Goal: Information Seeking & Learning: Learn about a topic

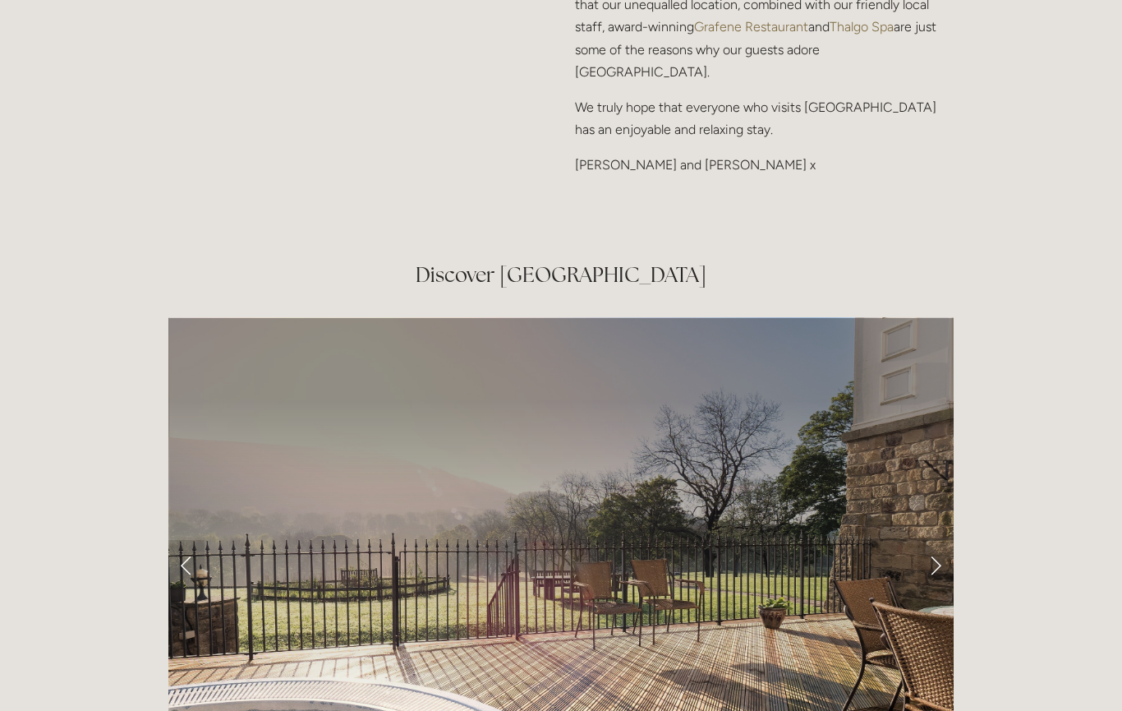
scroll to position [2522, 0]
click at [931, 550] on link "Next Slide" at bounding box center [936, 564] width 36 height 49
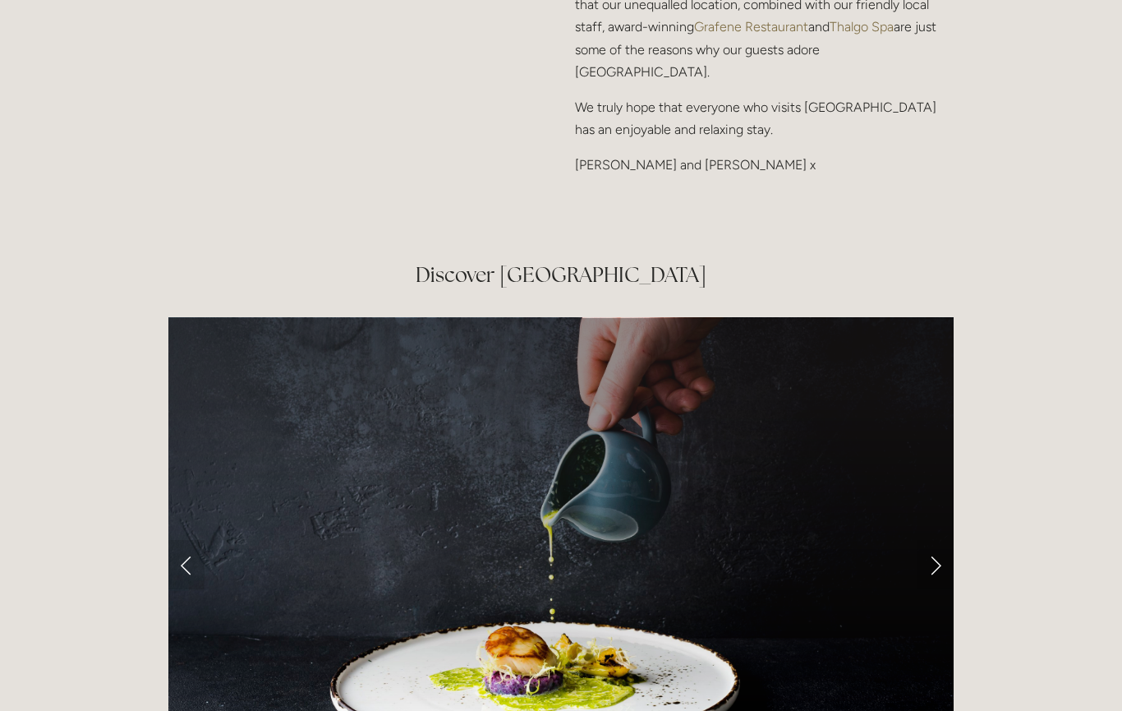
click at [924, 560] on link "Next Slide" at bounding box center [936, 564] width 36 height 49
click at [930, 558] on link "Next Slide" at bounding box center [936, 564] width 36 height 49
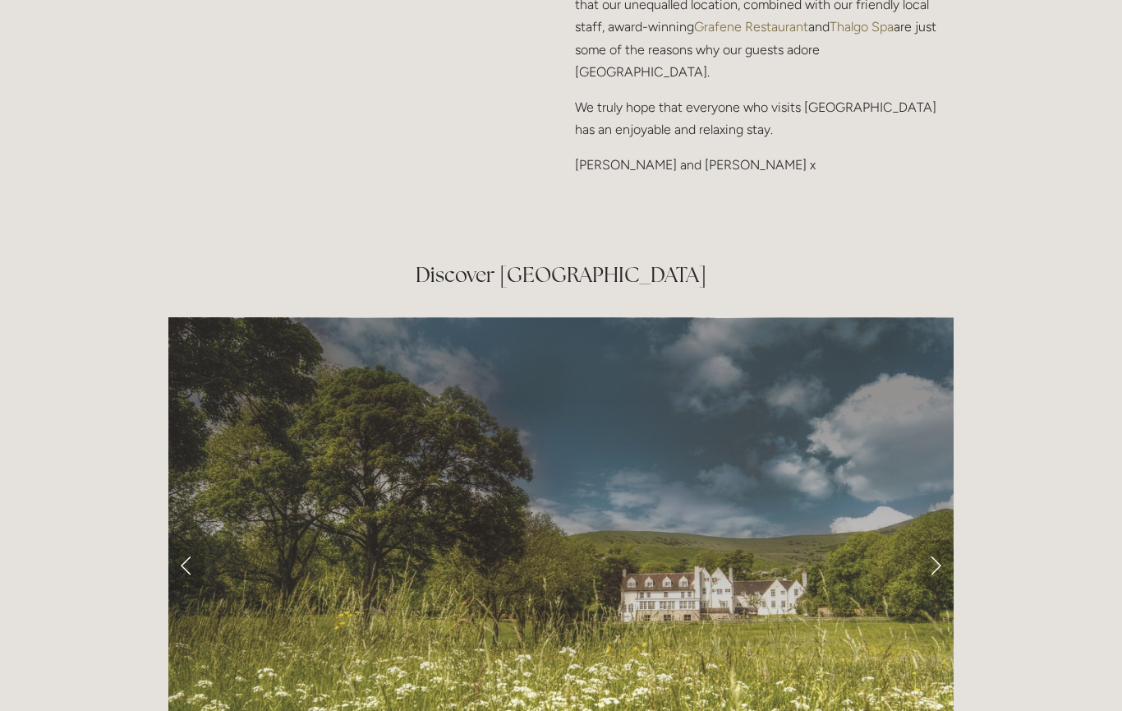
click at [934, 552] on link "Next Slide" at bounding box center [936, 564] width 36 height 49
click at [930, 551] on link "Next Slide" at bounding box center [936, 564] width 36 height 49
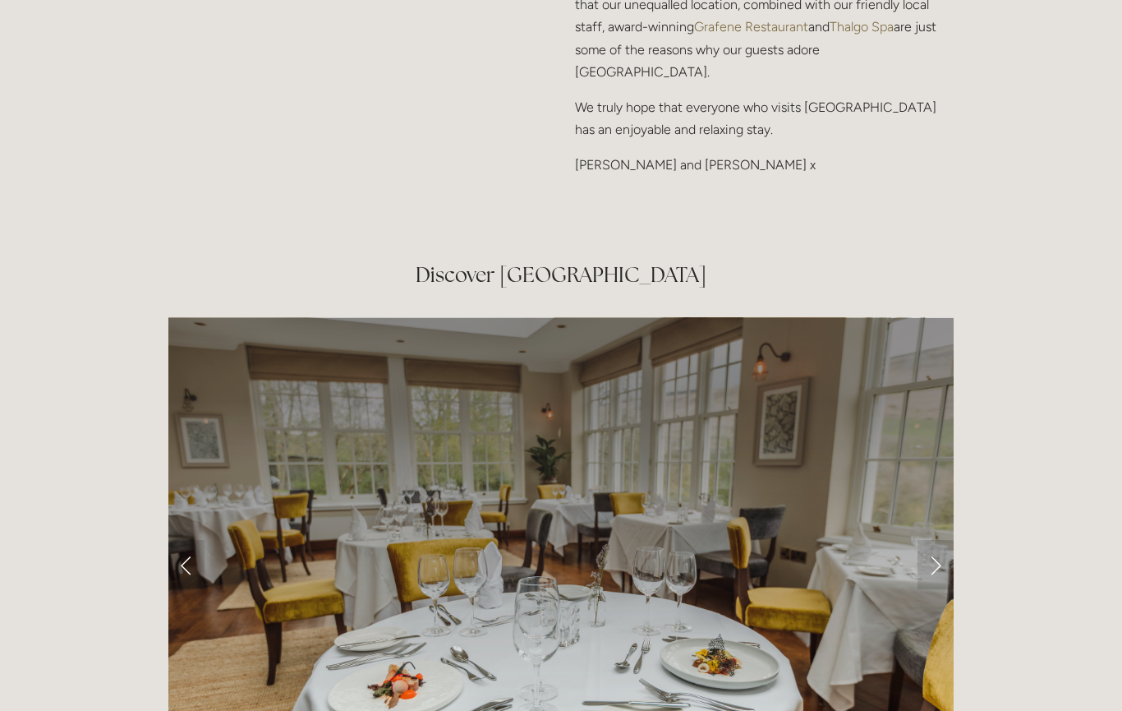
click at [934, 551] on link "Next Slide" at bounding box center [936, 564] width 36 height 49
click at [932, 551] on link "Next Slide" at bounding box center [936, 564] width 36 height 49
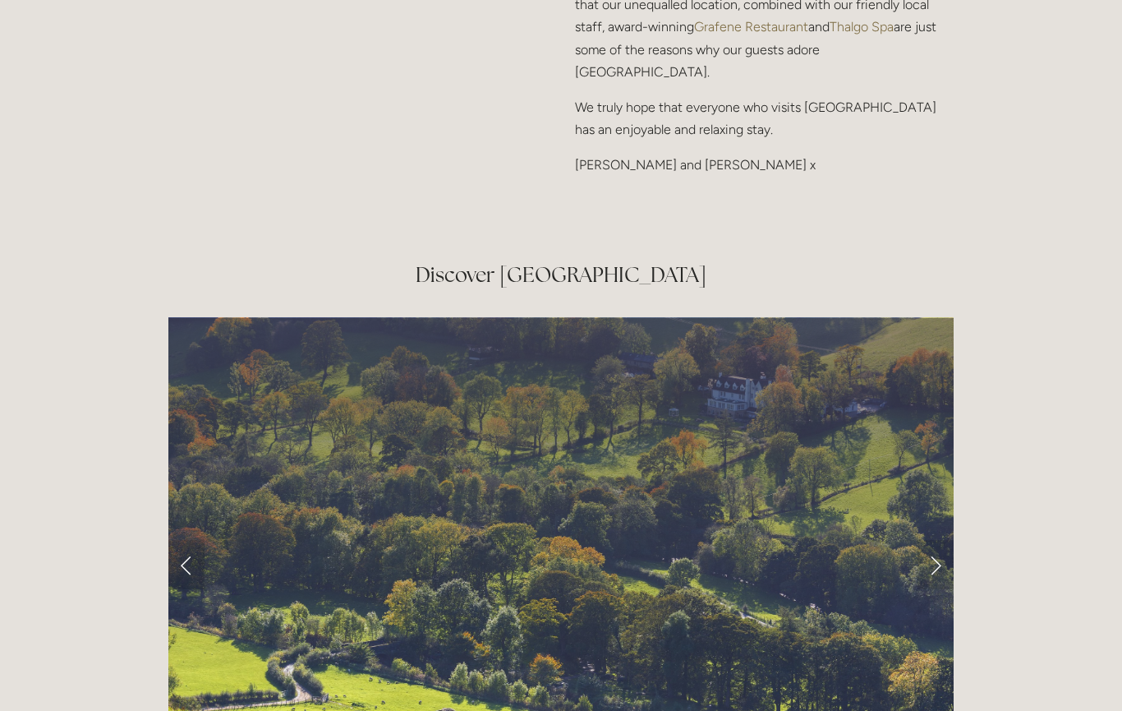
click at [934, 552] on link "Next Slide" at bounding box center [936, 564] width 36 height 49
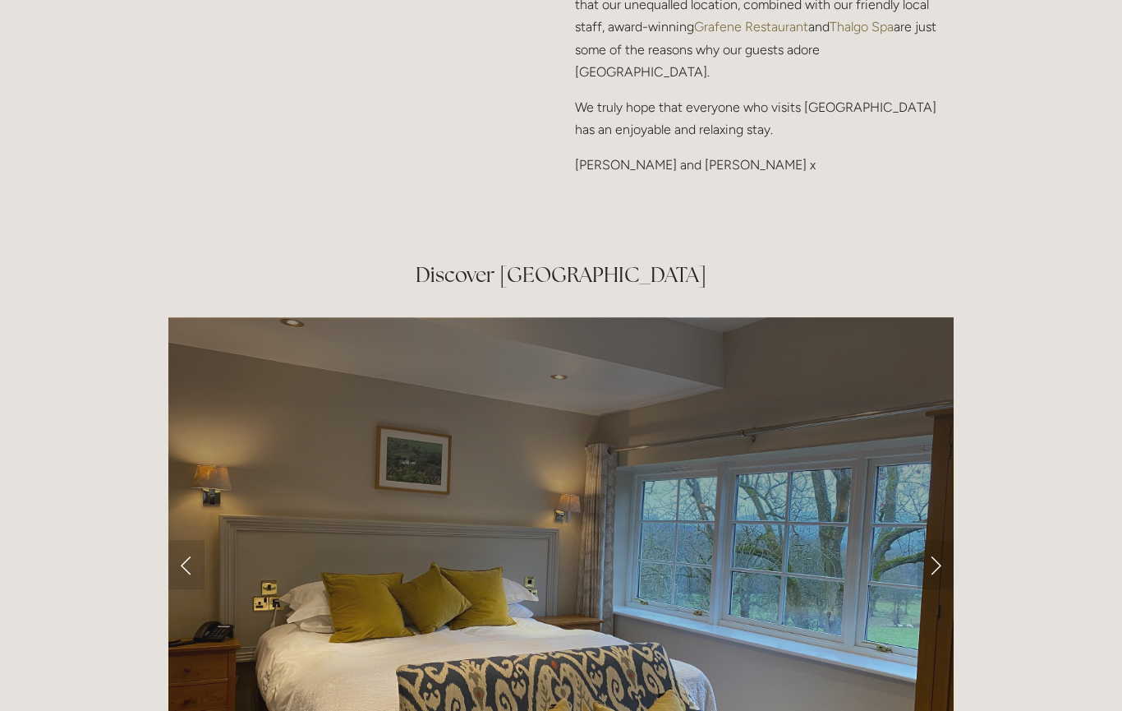
click at [938, 556] on link "Next Slide" at bounding box center [936, 564] width 36 height 49
click at [931, 559] on link "Next Slide" at bounding box center [936, 564] width 36 height 49
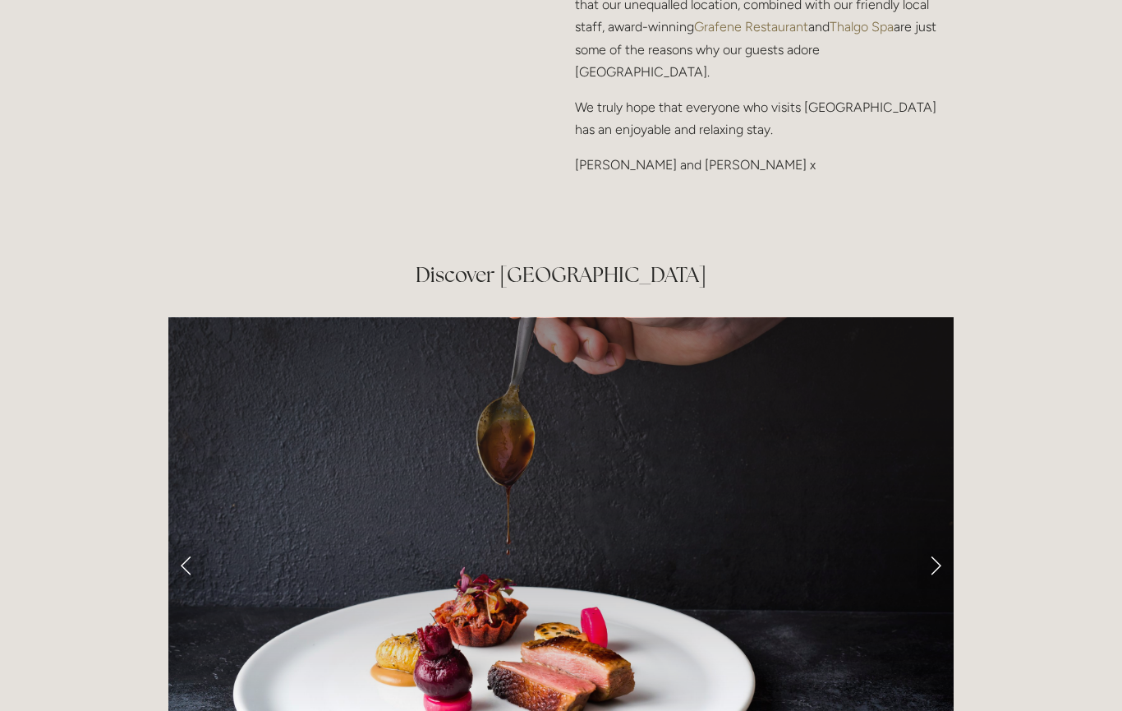
click at [936, 558] on link "Next Slide" at bounding box center [936, 564] width 36 height 49
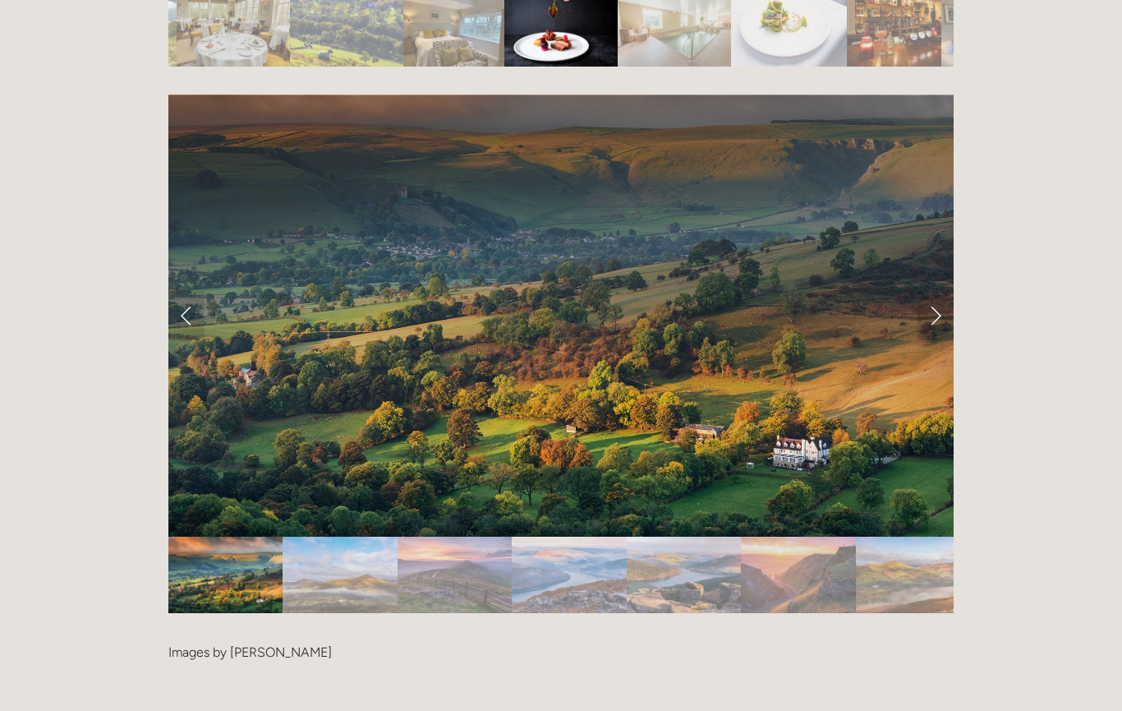
scroll to position [3311, 0]
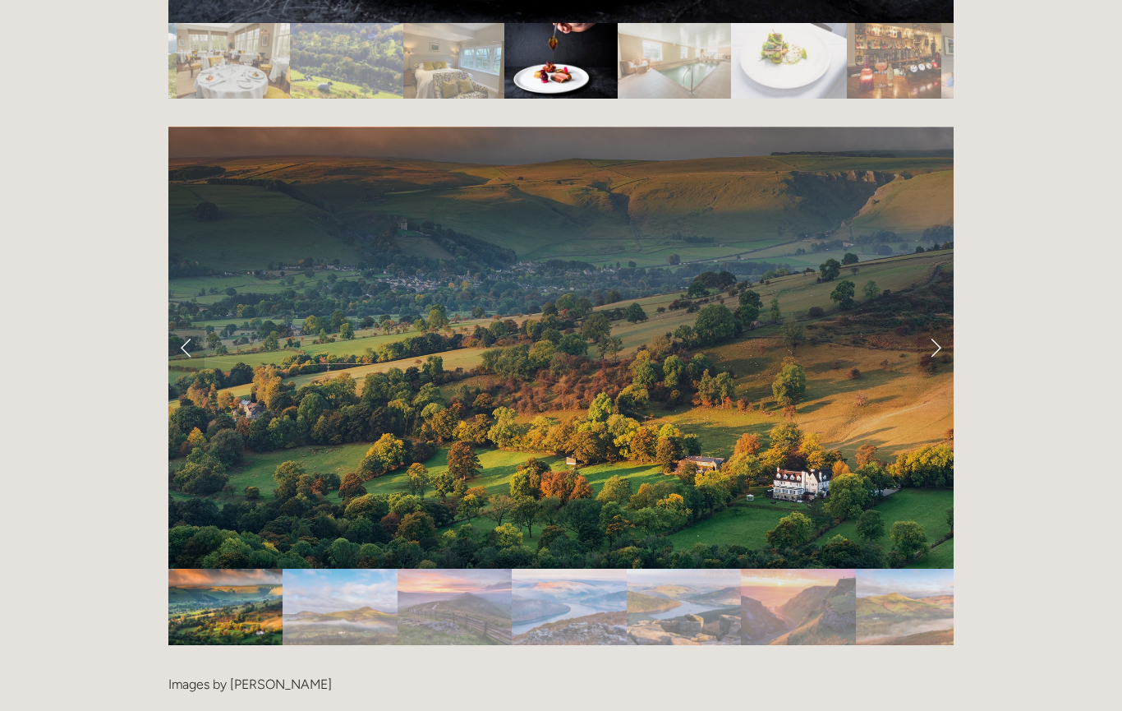
click at [941, 330] on link "Next Slide" at bounding box center [936, 347] width 36 height 49
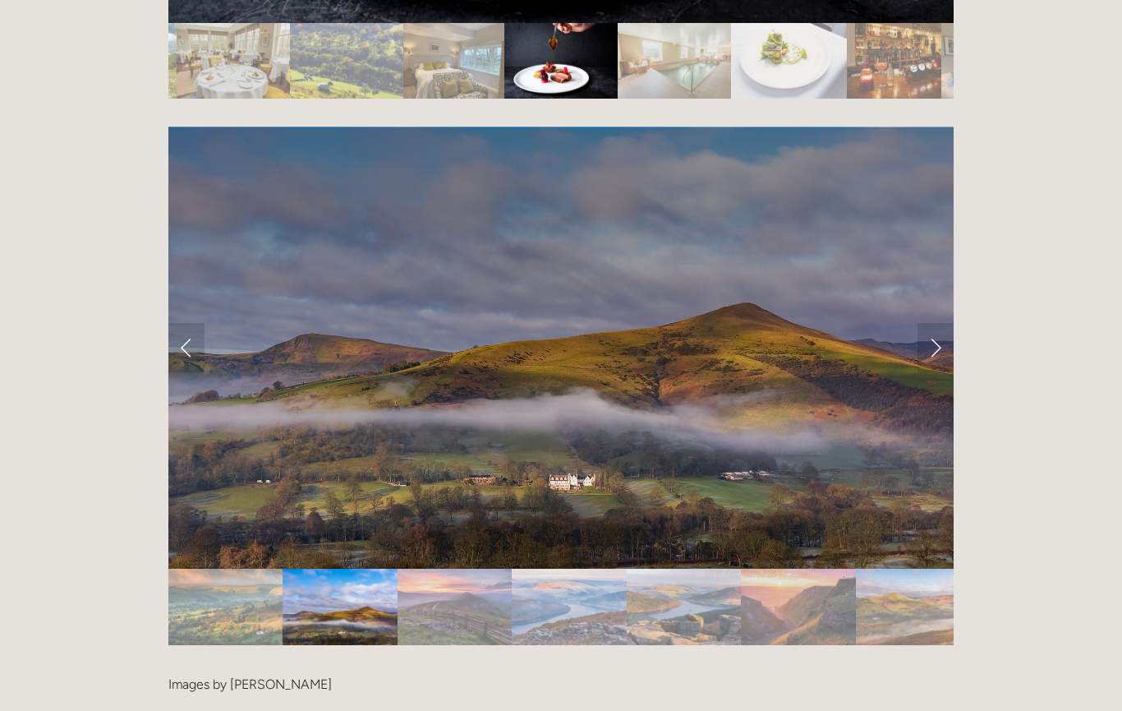
click at [939, 343] on link "Next Slide" at bounding box center [936, 347] width 36 height 49
click at [932, 338] on link "Next Slide" at bounding box center [936, 347] width 36 height 49
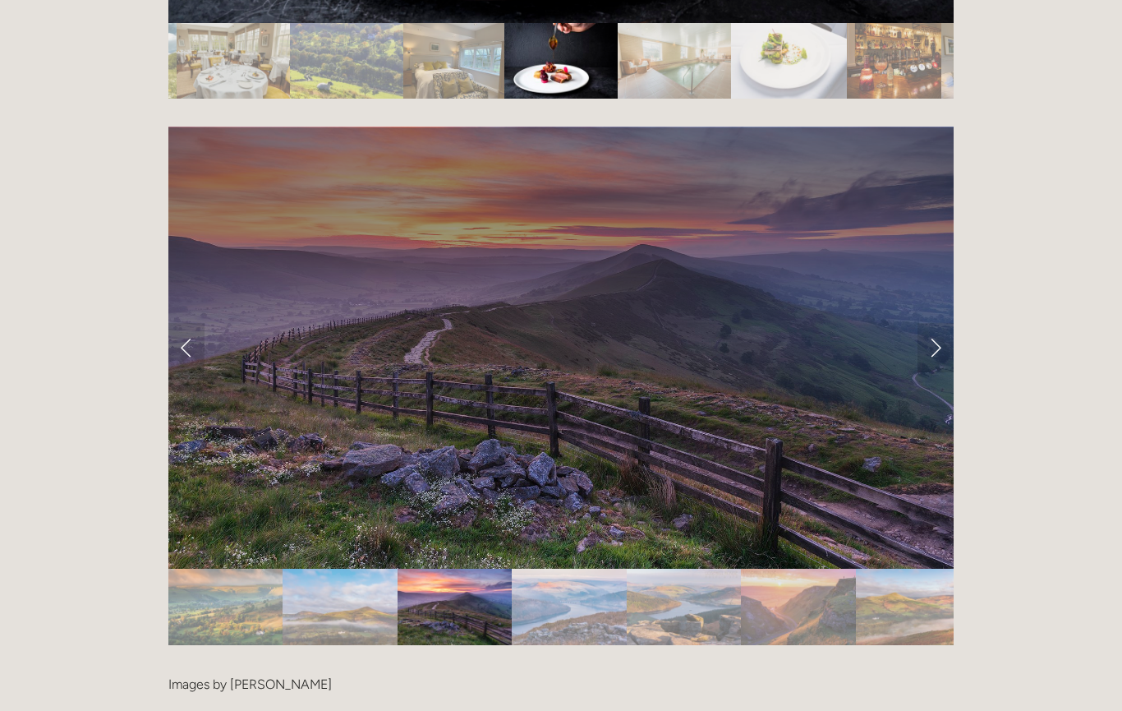
click at [934, 346] on link "Next Slide" at bounding box center [936, 347] width 36 height 49
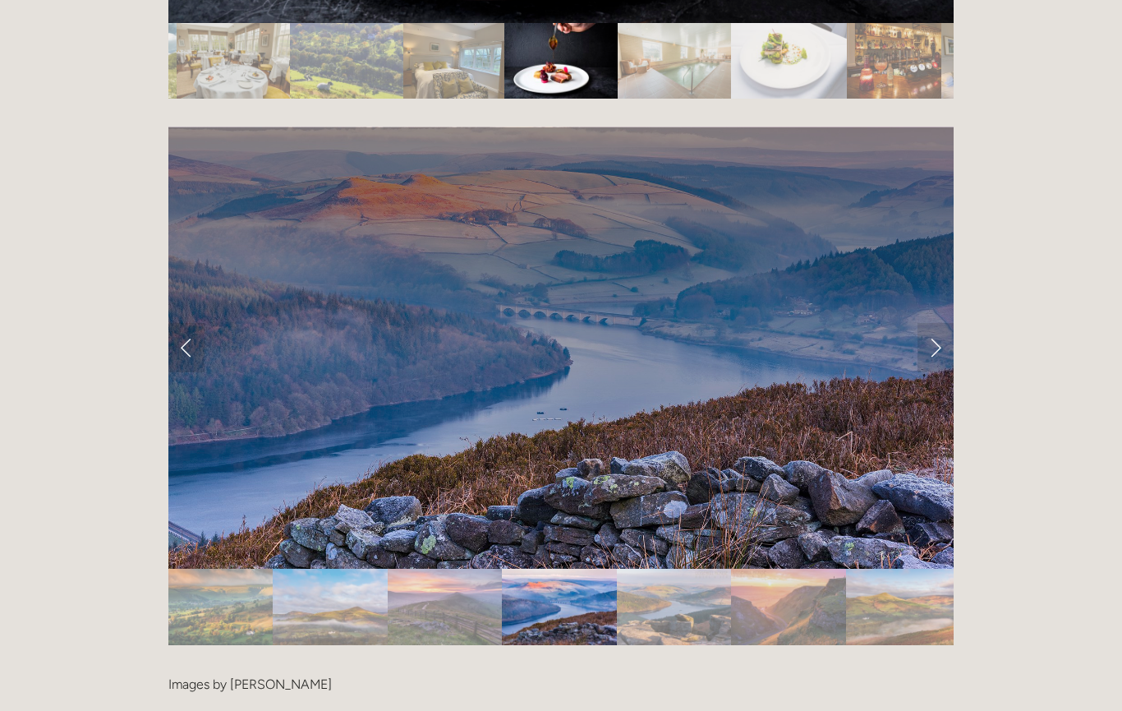
click at [933, 348] on link "Next Slide" at bounding box center [936, 347] width 36 height 49
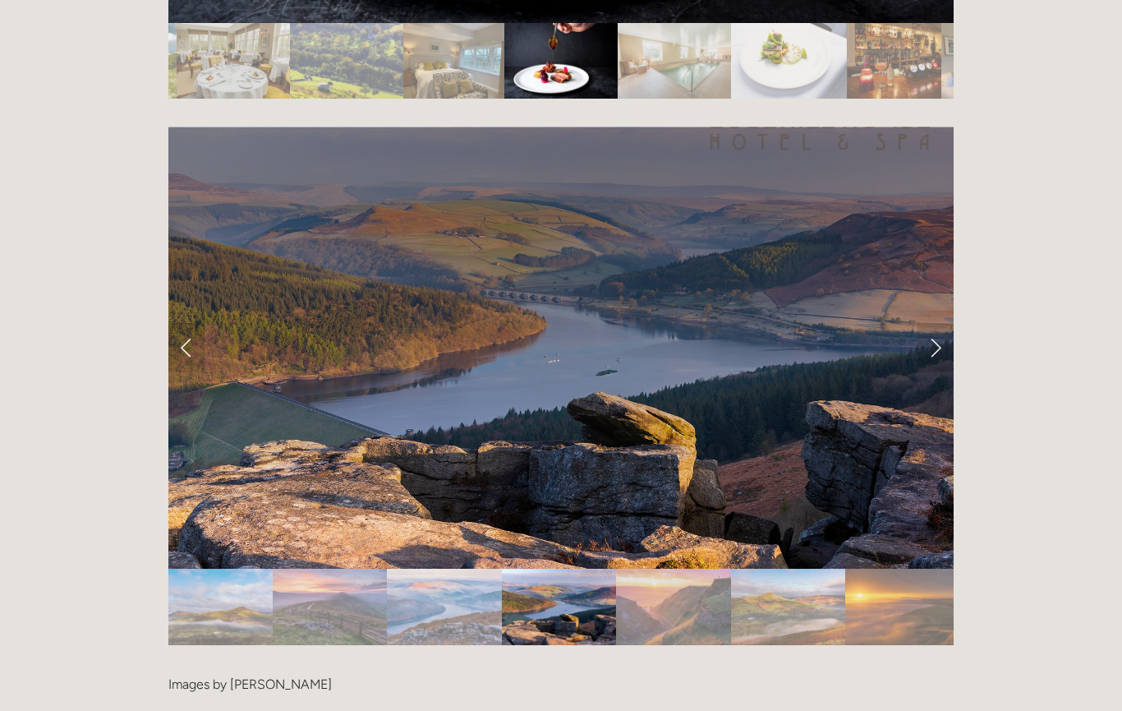
click at [939, 352] on link "Next Slide" at bounding box center [936, 347] width 36 height 49
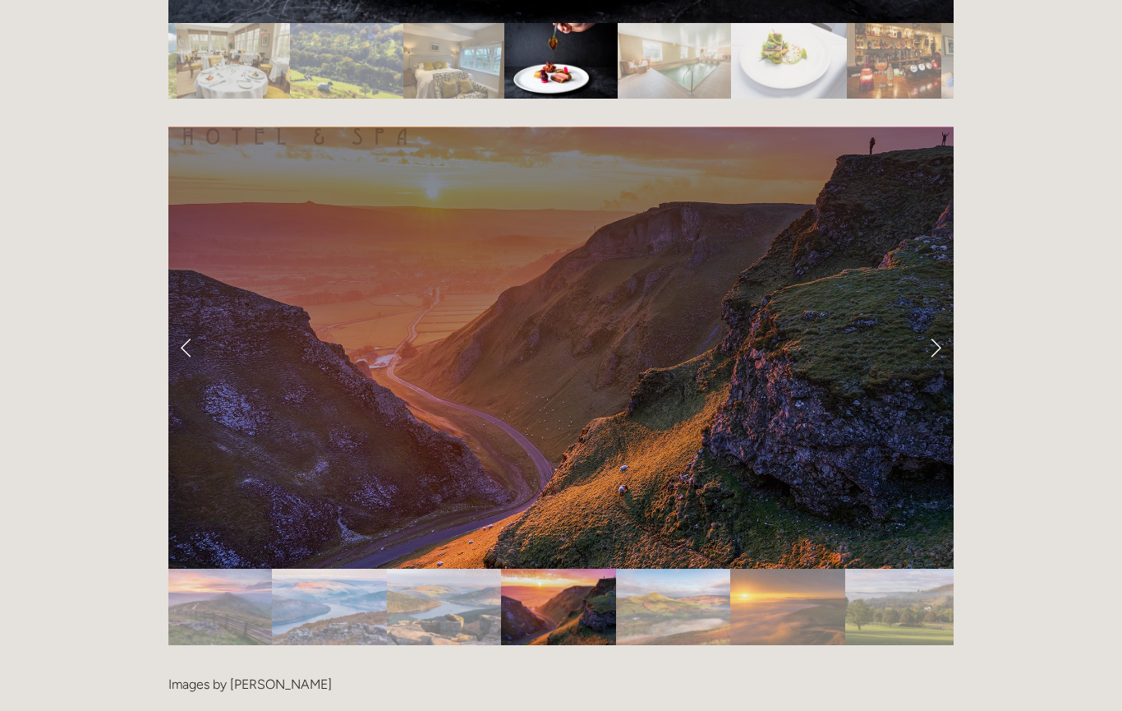
click at [936, 357] on link "Next Slide" at bounding box center [936, 347] width 36 height 49
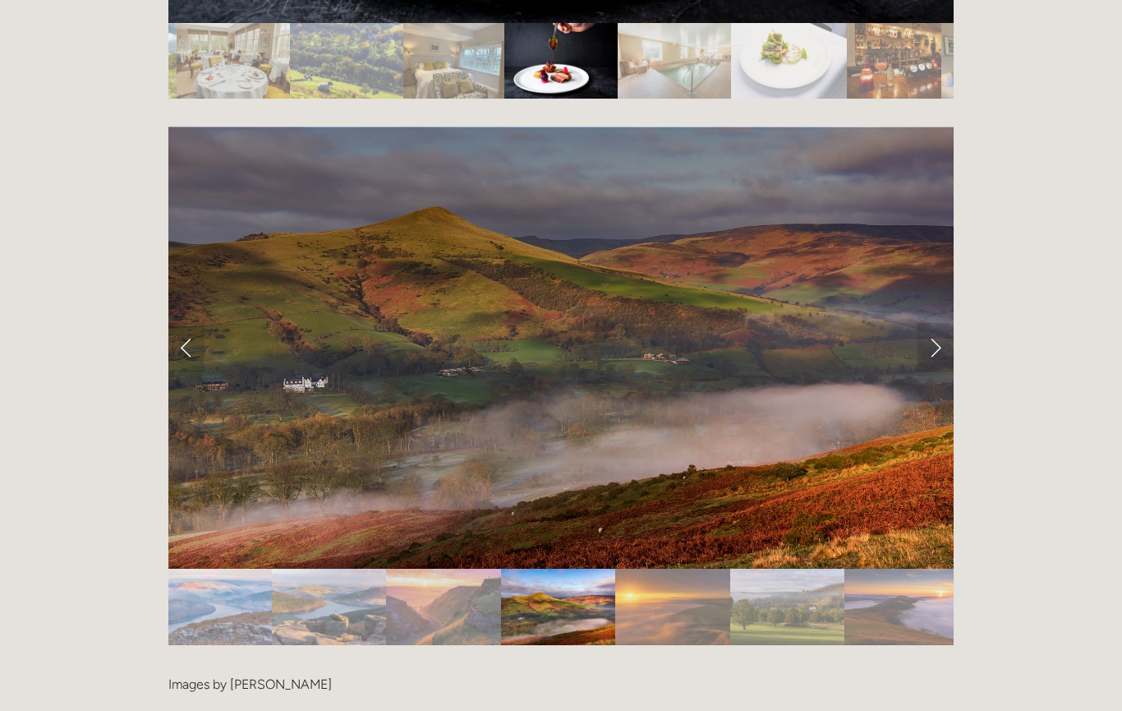
click at [936, 347] on link "Next Slide" at bounding box center [936, 347] width 36 height 49
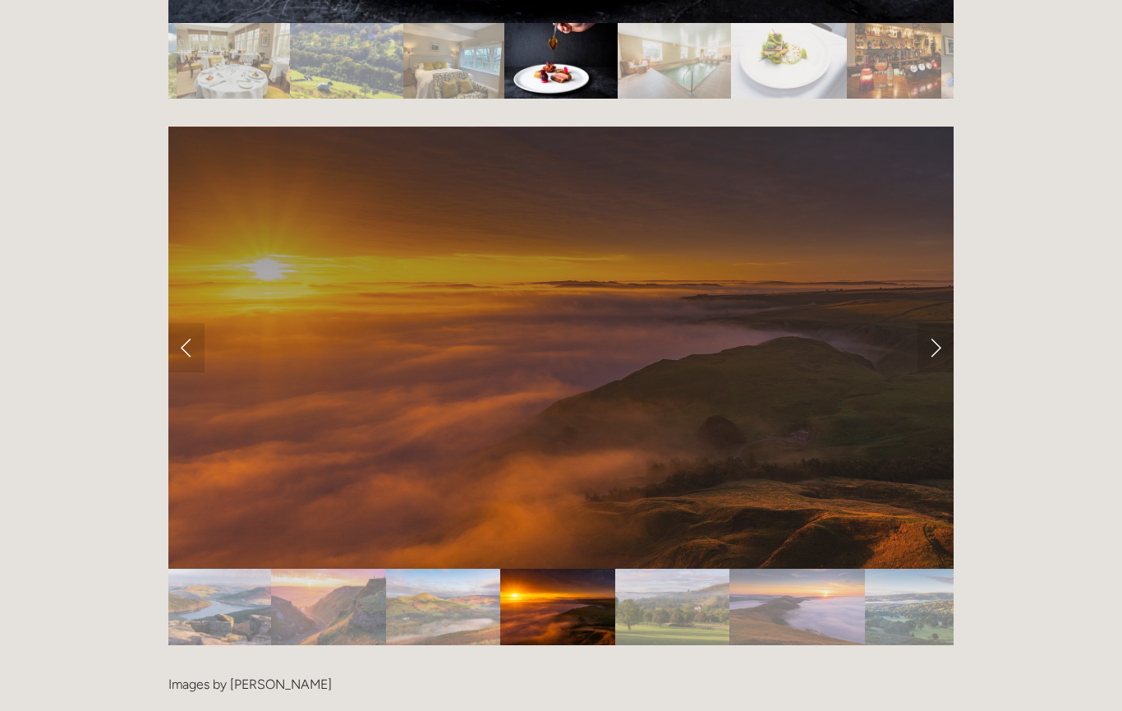
click at [936, 350] on link "Next Slide" at bounding box center [936, 347] width 36 height 49
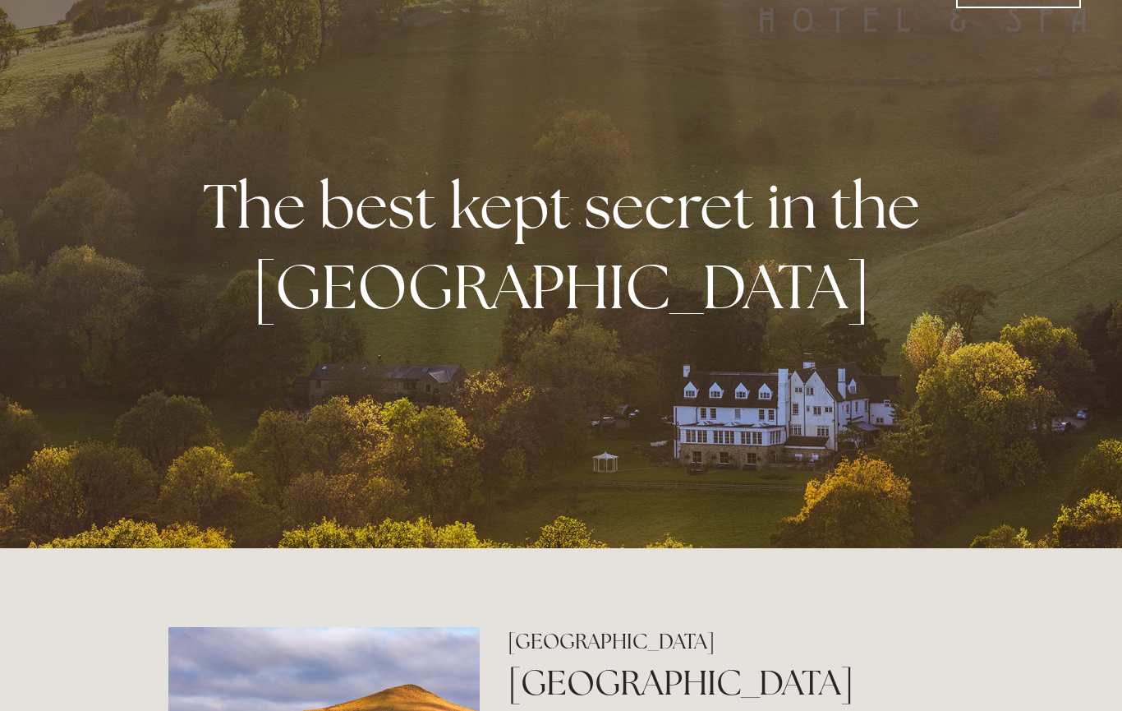
scroll to position [0, 0]
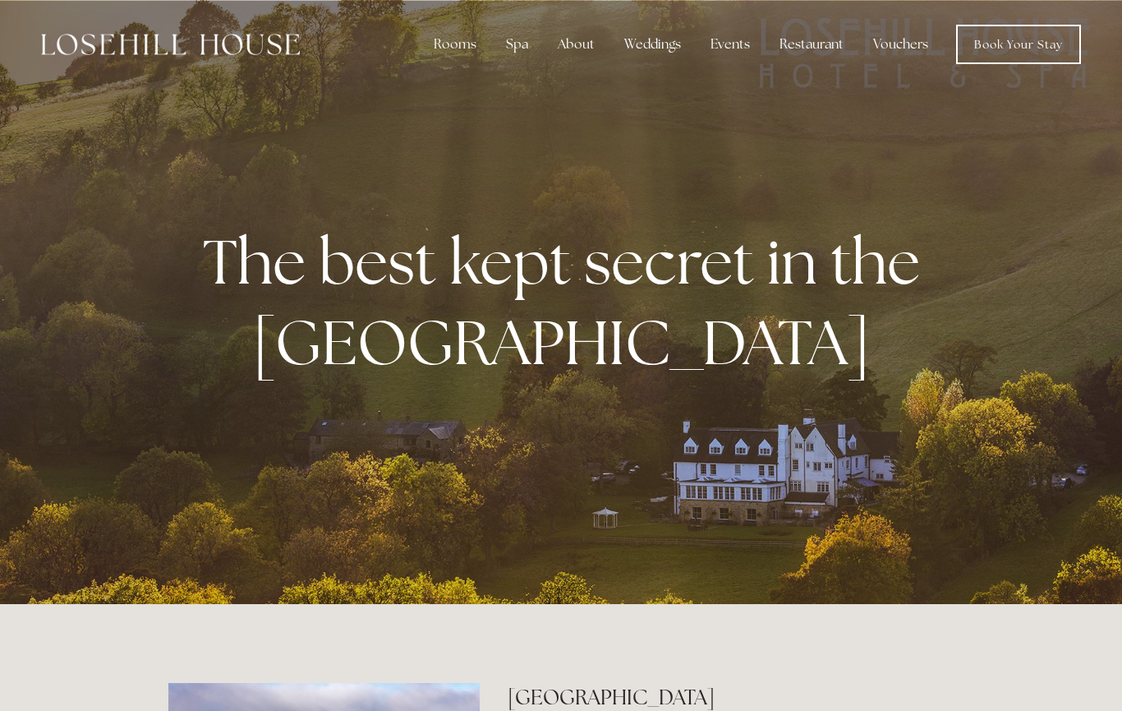
click at [518, 48] on div "Spa" at bounding box center [517, 44] width 48 height 33
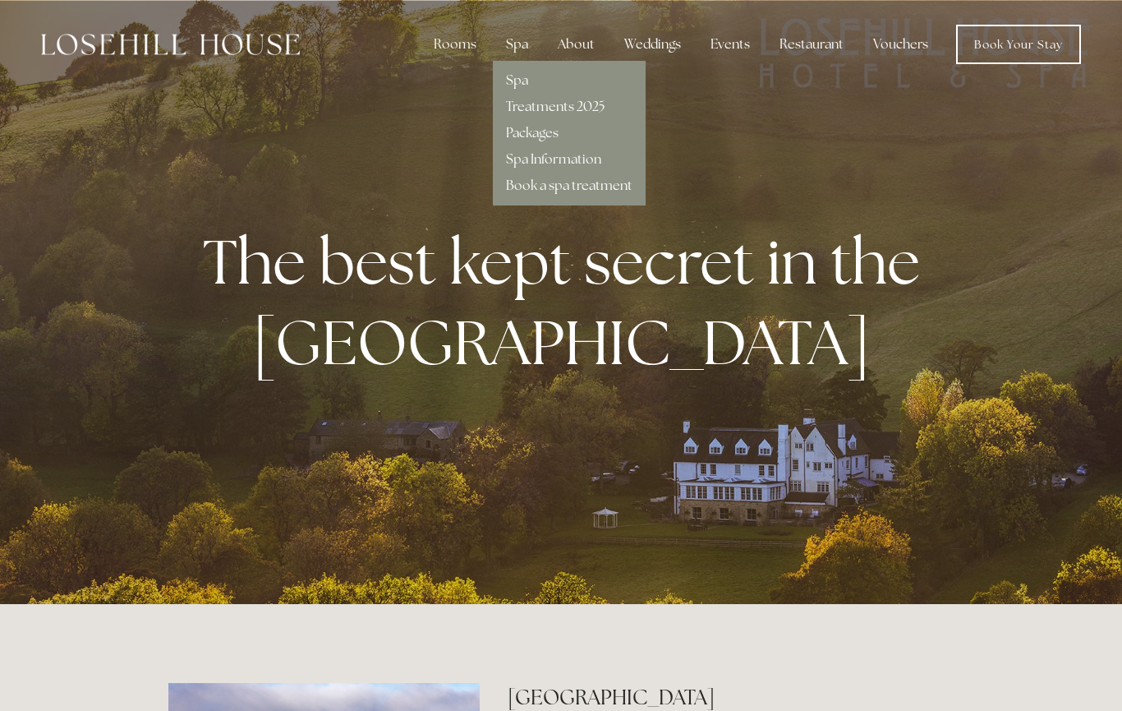
click at [526, 82] on link "Spa" at bounding box center [517, 79] width 22 height 17
click at [462, 48] on div "Rooms" at bounding box center [455, 44] width 69 height 33
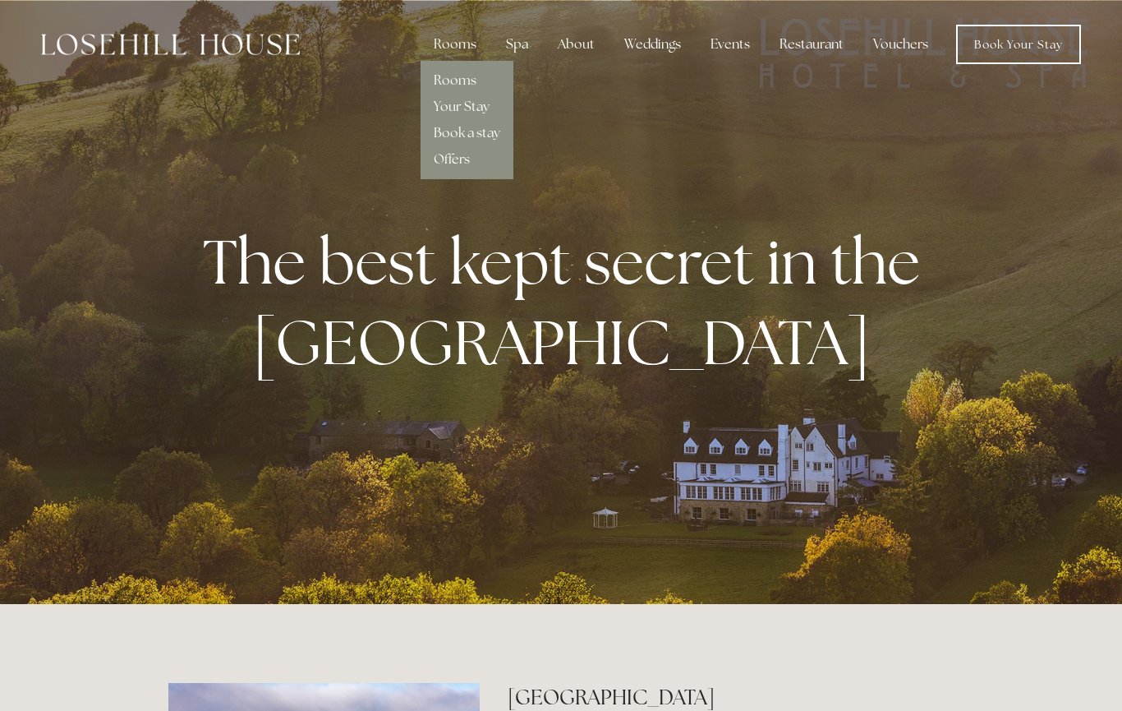
click at [451, 85] on link "Rooms" at bounding box center [455, 79] width 43 height 17
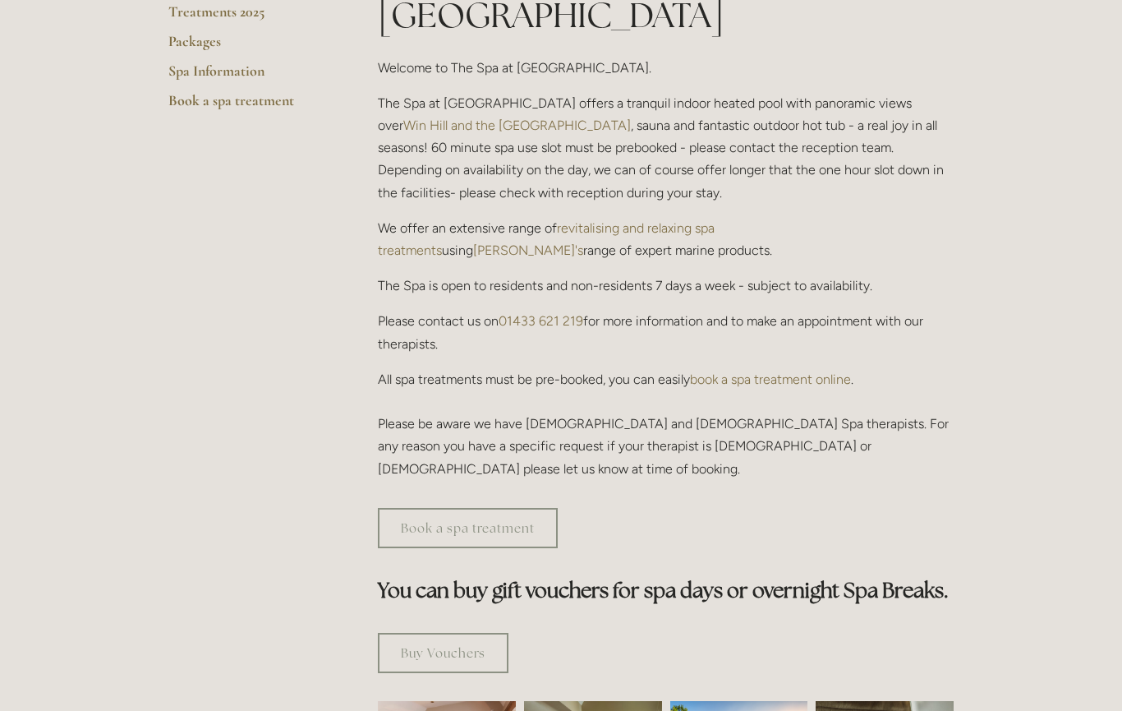
scroll to position [408, 0]
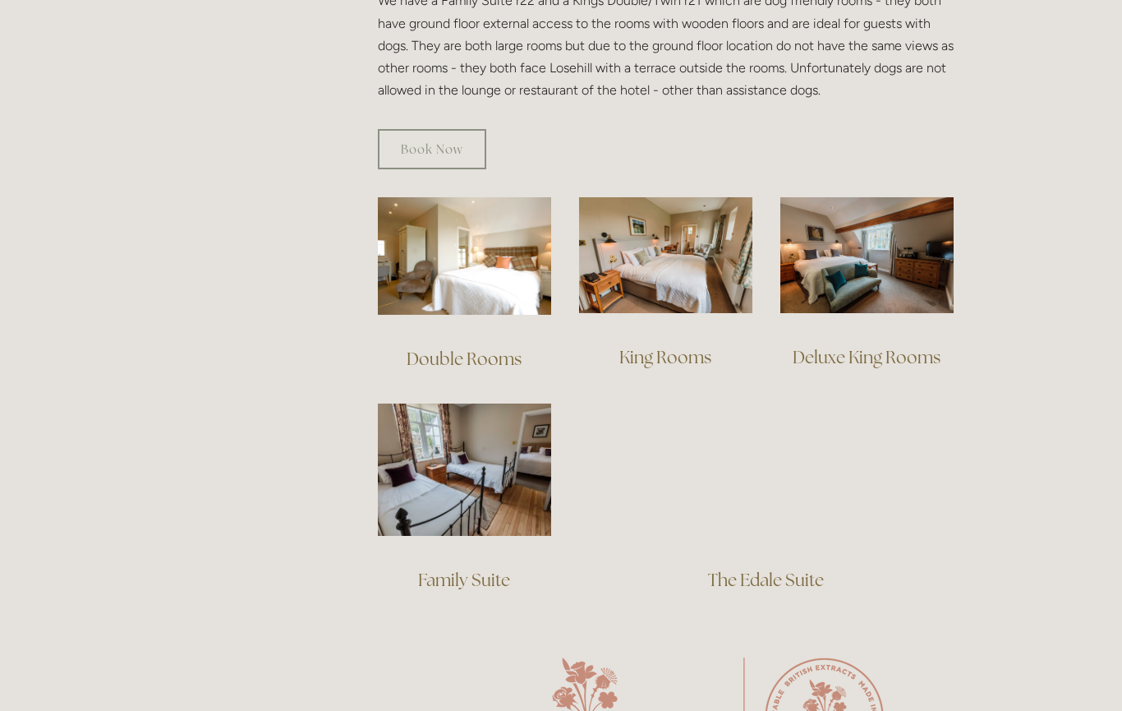
scroll to position [1010, 0]
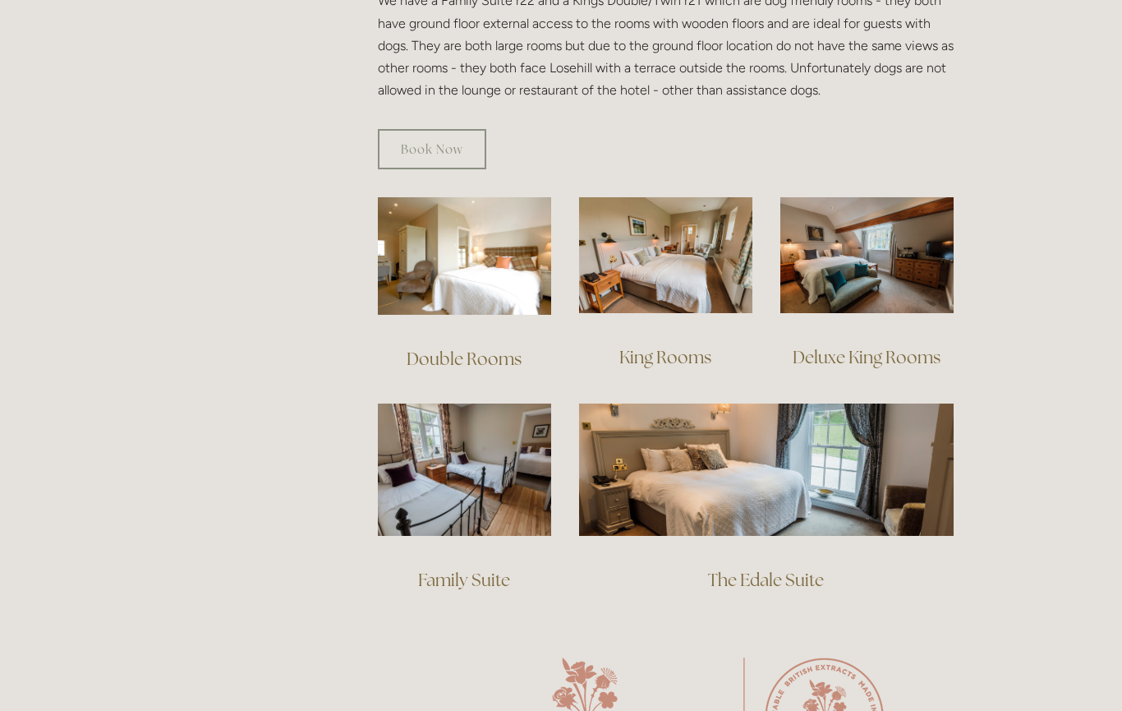
click at [789, 568] on link "The Edale Suite" at bounding box center [766, 579] width 116 height 22
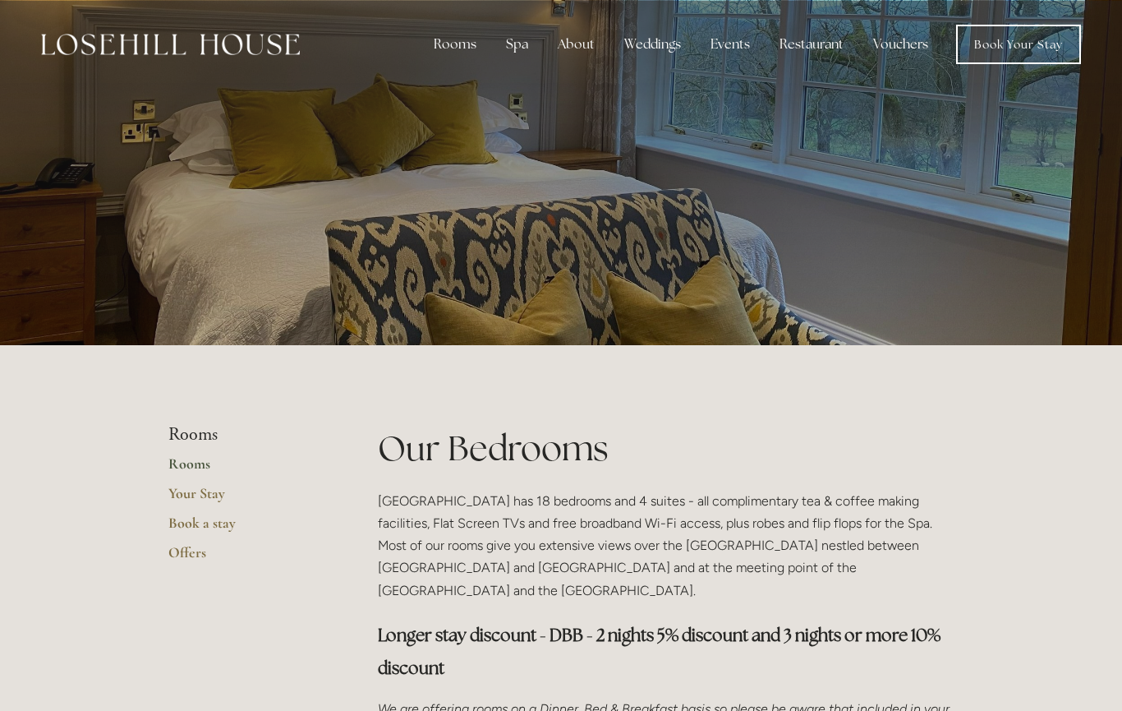
scroll to position [1107, 0]
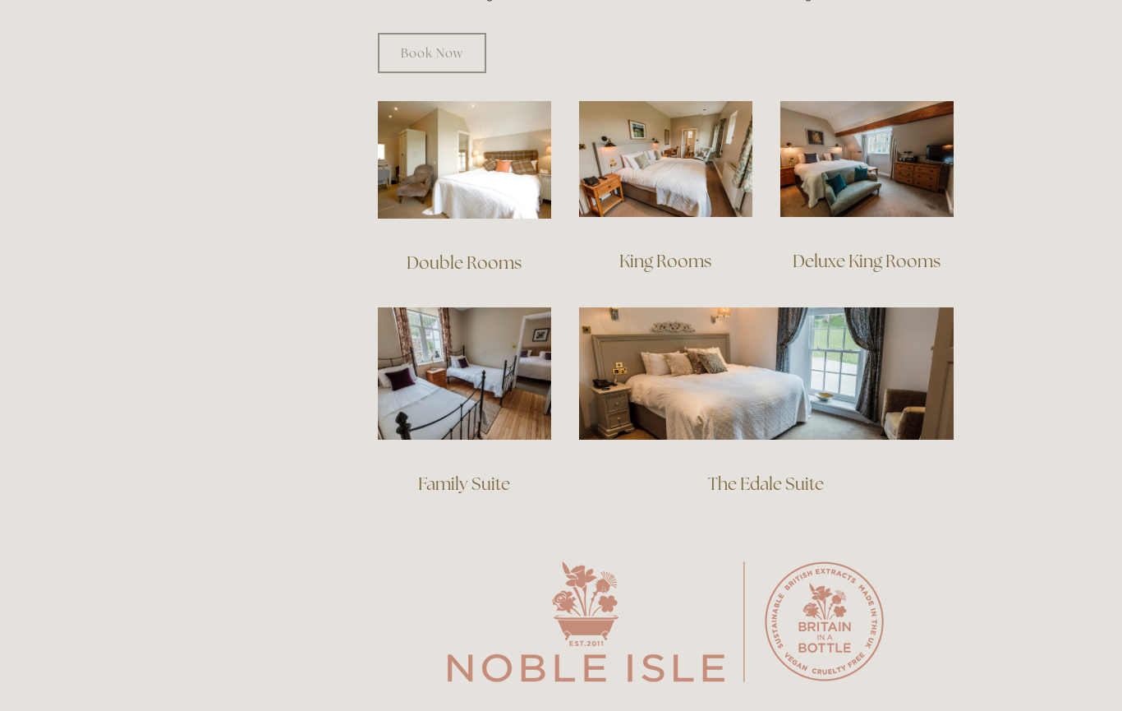
click at [449, 472] on link "Family Suite" at bounding box center [464, 483] width 92 height 22
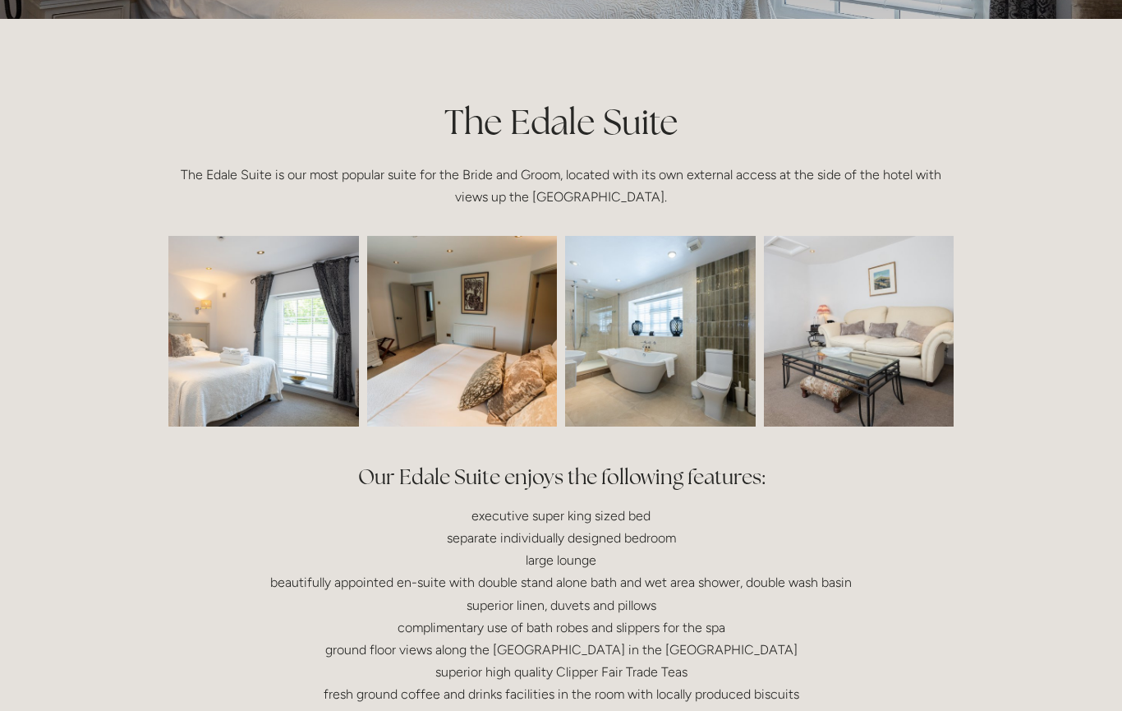
scroll to position [326, 0]
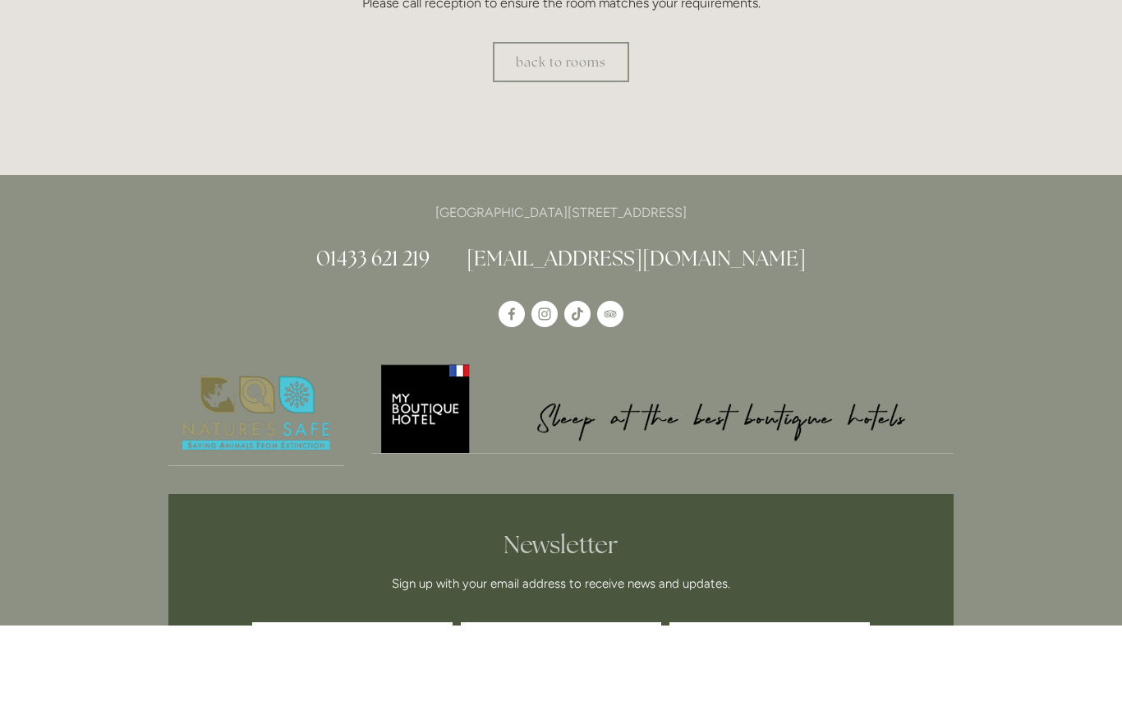
scroll to position [869, 0]
